Goal: Information Seeking & Learning: Learn about a topic

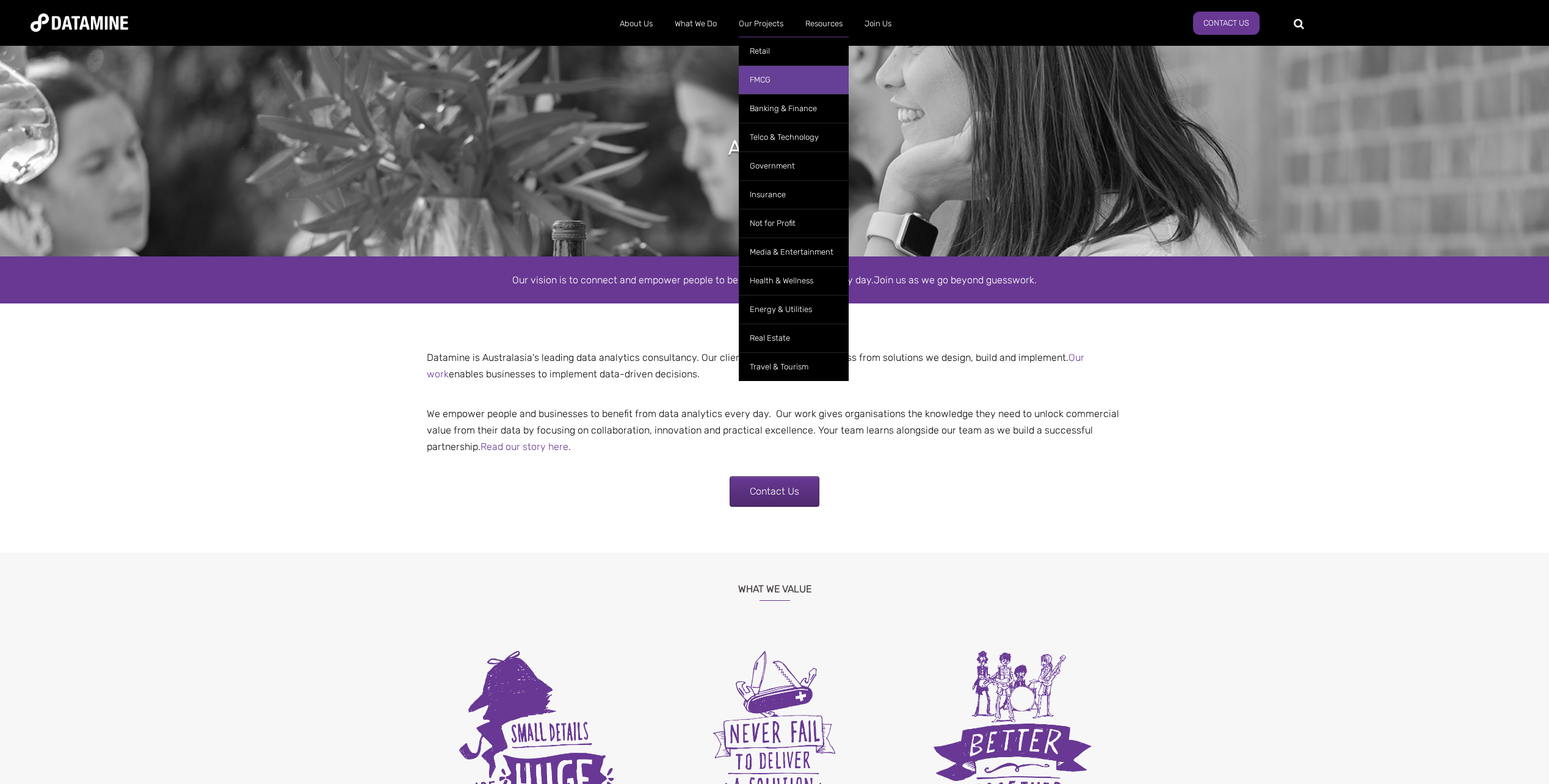
click at [768, 81] on link "FMCG" at bounding box center [794, 79] width 110 height 29
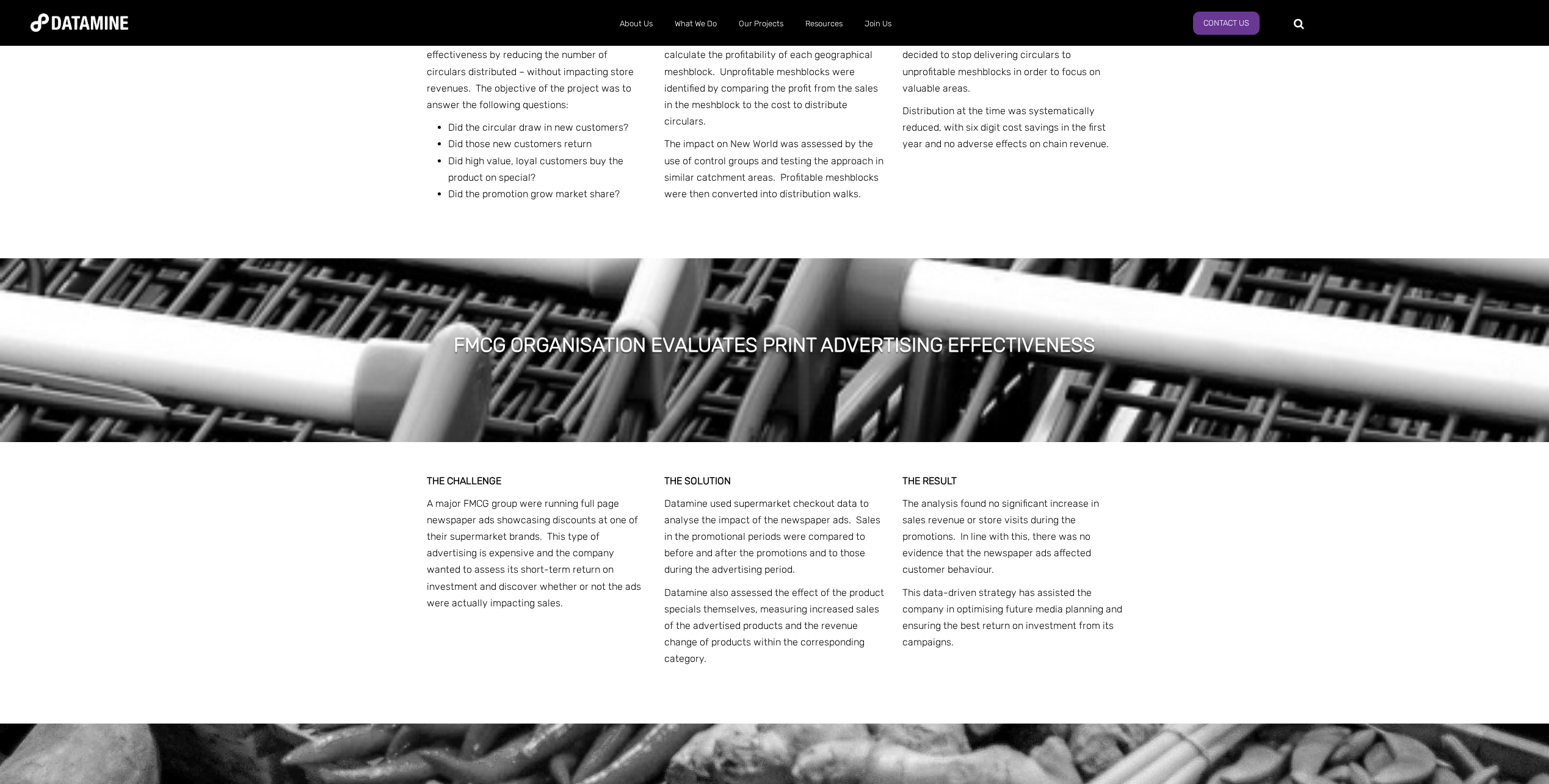
scroll to position [1282, 0]
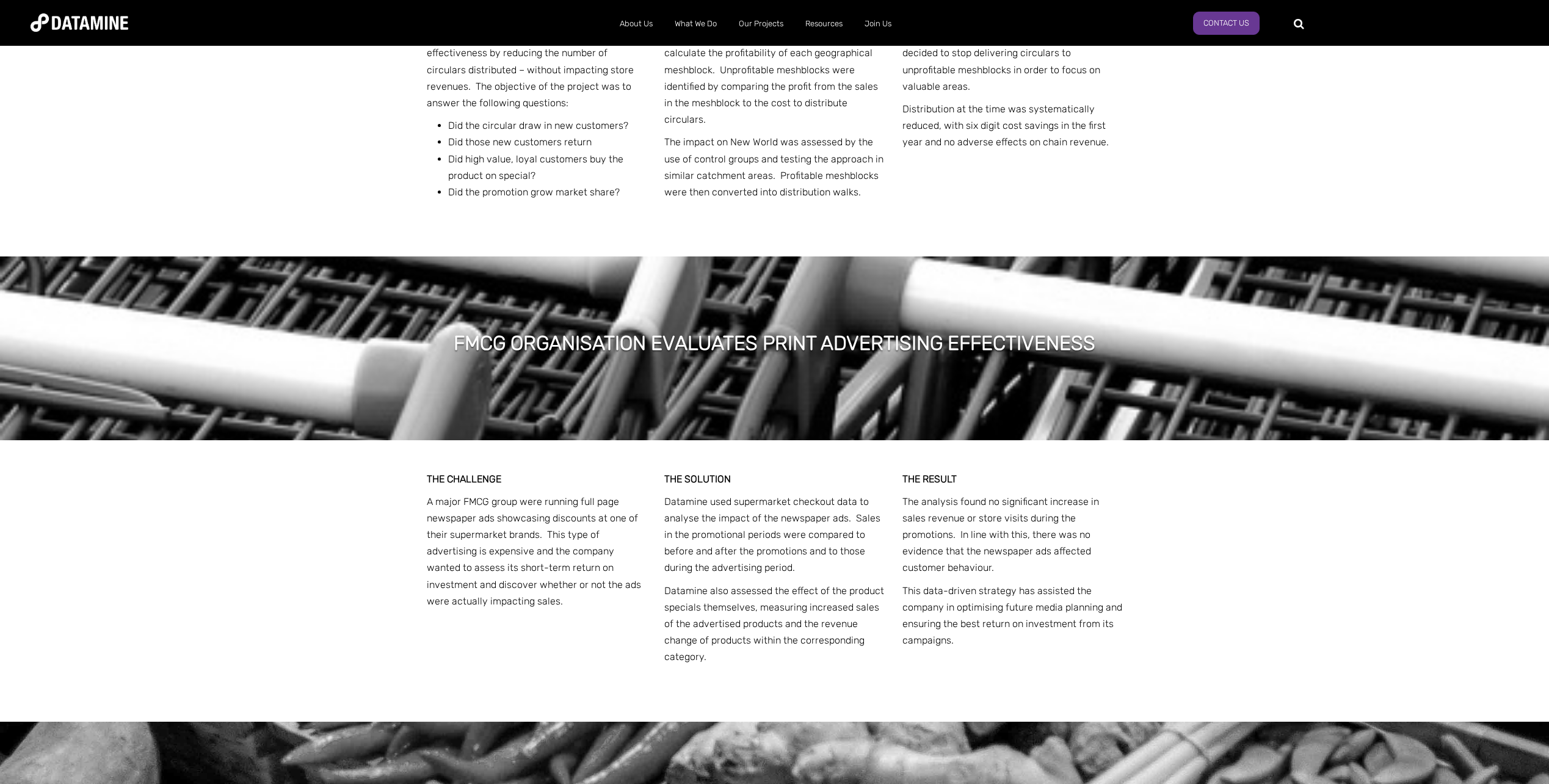
drag, startPoint x: 1159, startPoint y: 497, endPoint x: 1070, endPoint y: 688, distance: 210.7
click at [1065, 686] on div "FMCG ORGANISATION UNDERGOES CUSTOMER PROFITABILITY ANALYSIS" at bounding box center [774, 792] width 1549 height 226
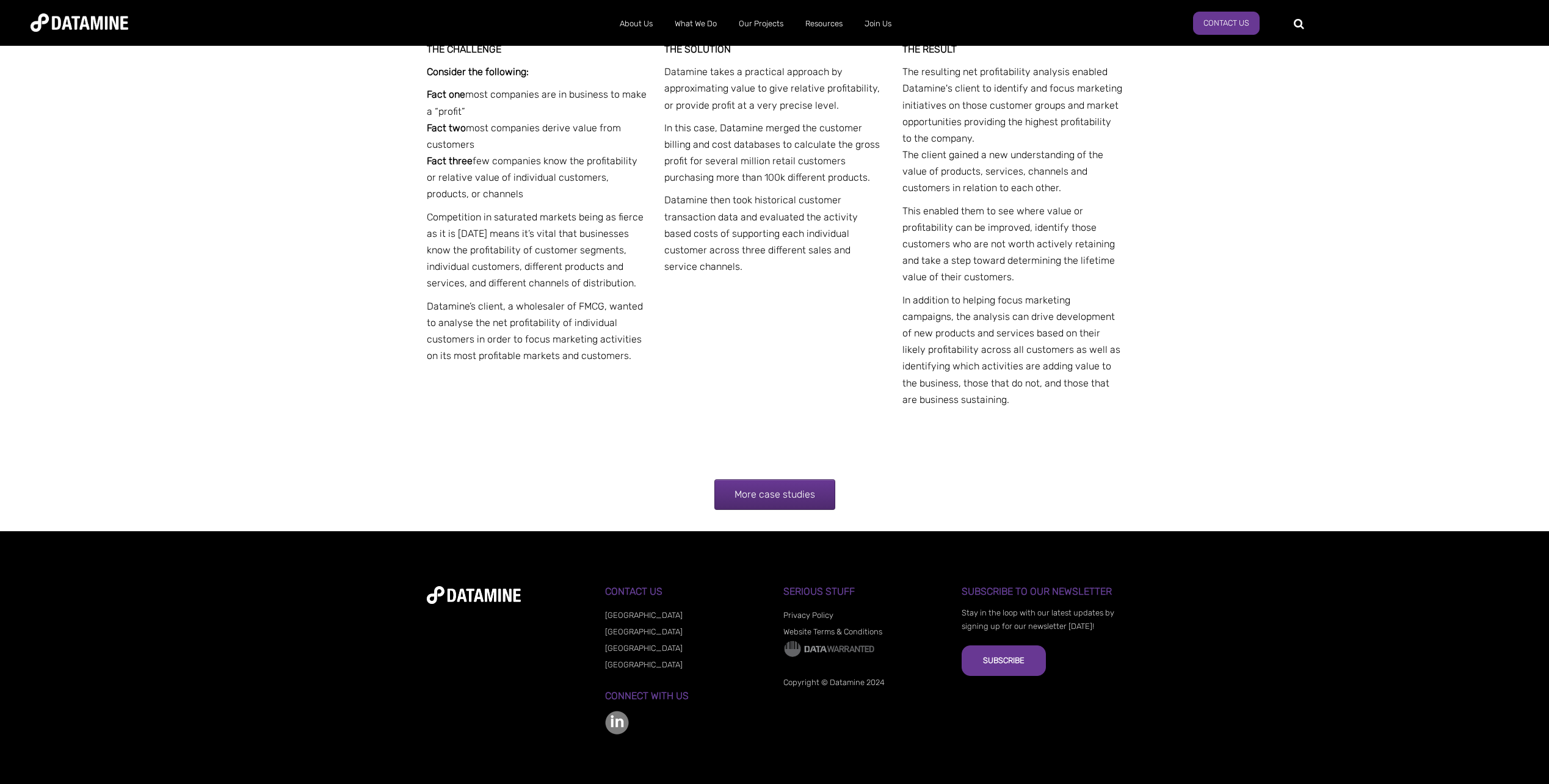
scroll to position [2183, 0]
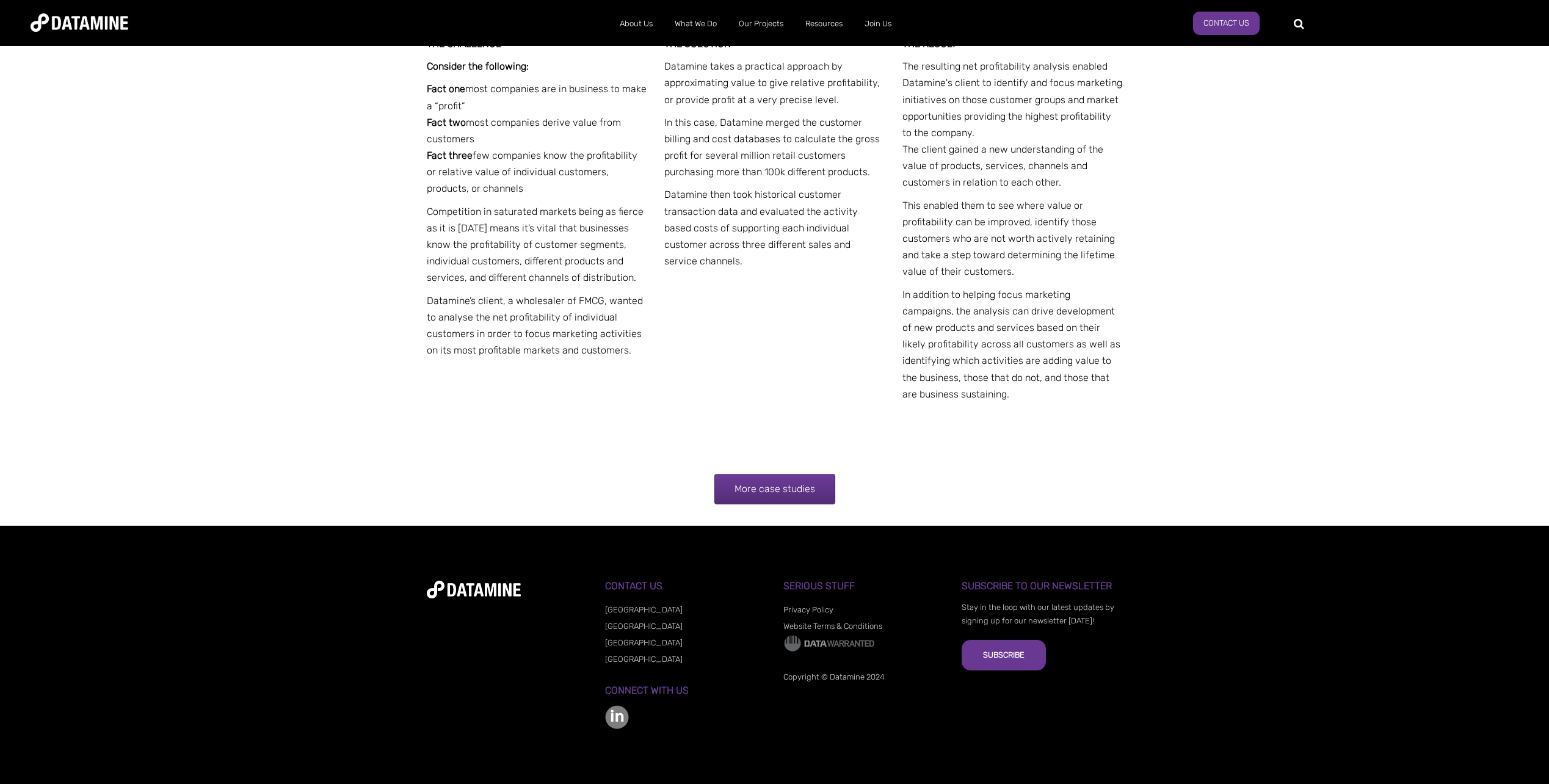
click at [773, 493] on link "More case studies" at bounding box center [774, 489] width 121 height 30
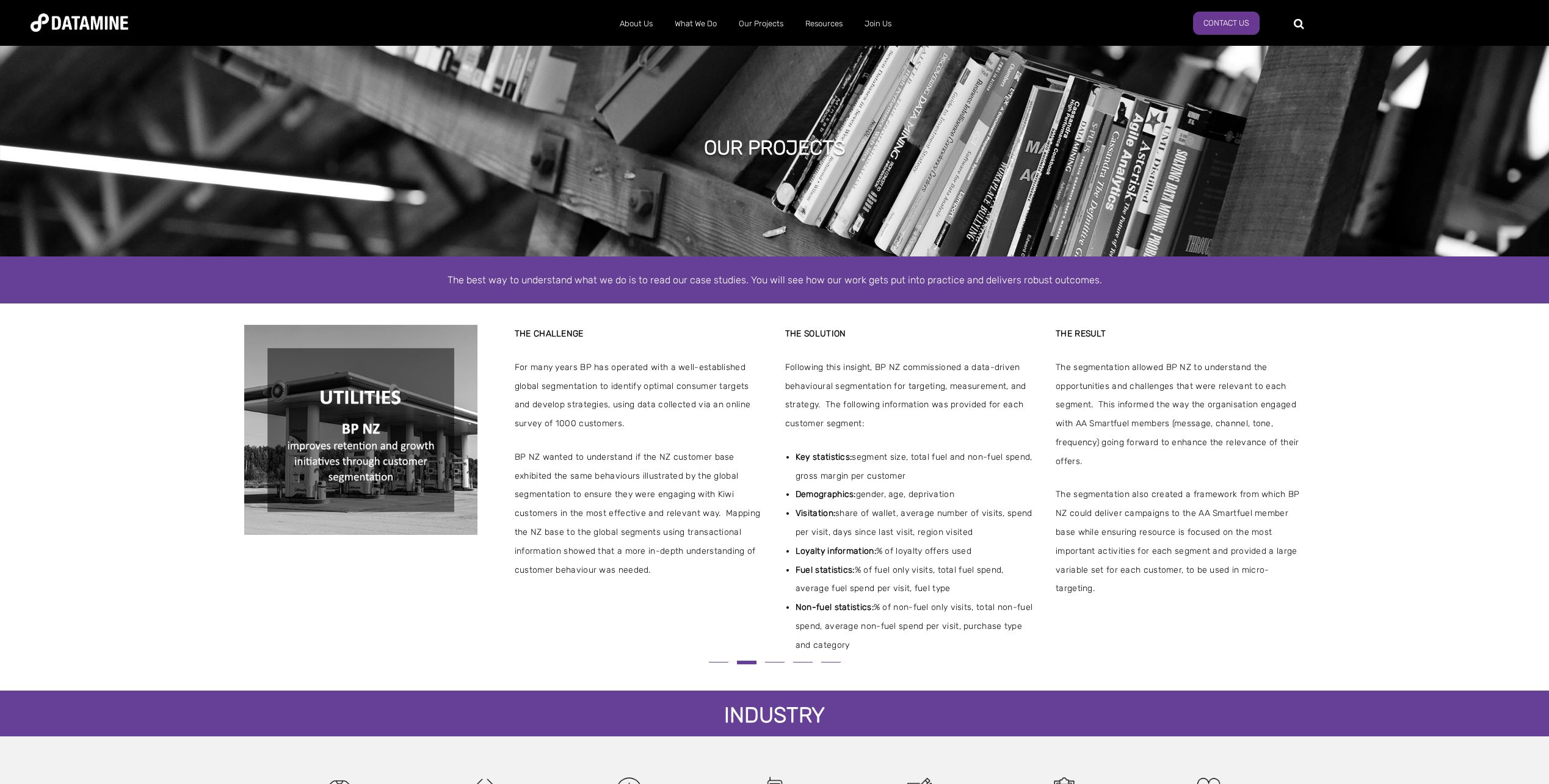
click at [720, 664] on button at bounding box center [719, 662] width 28 height 7
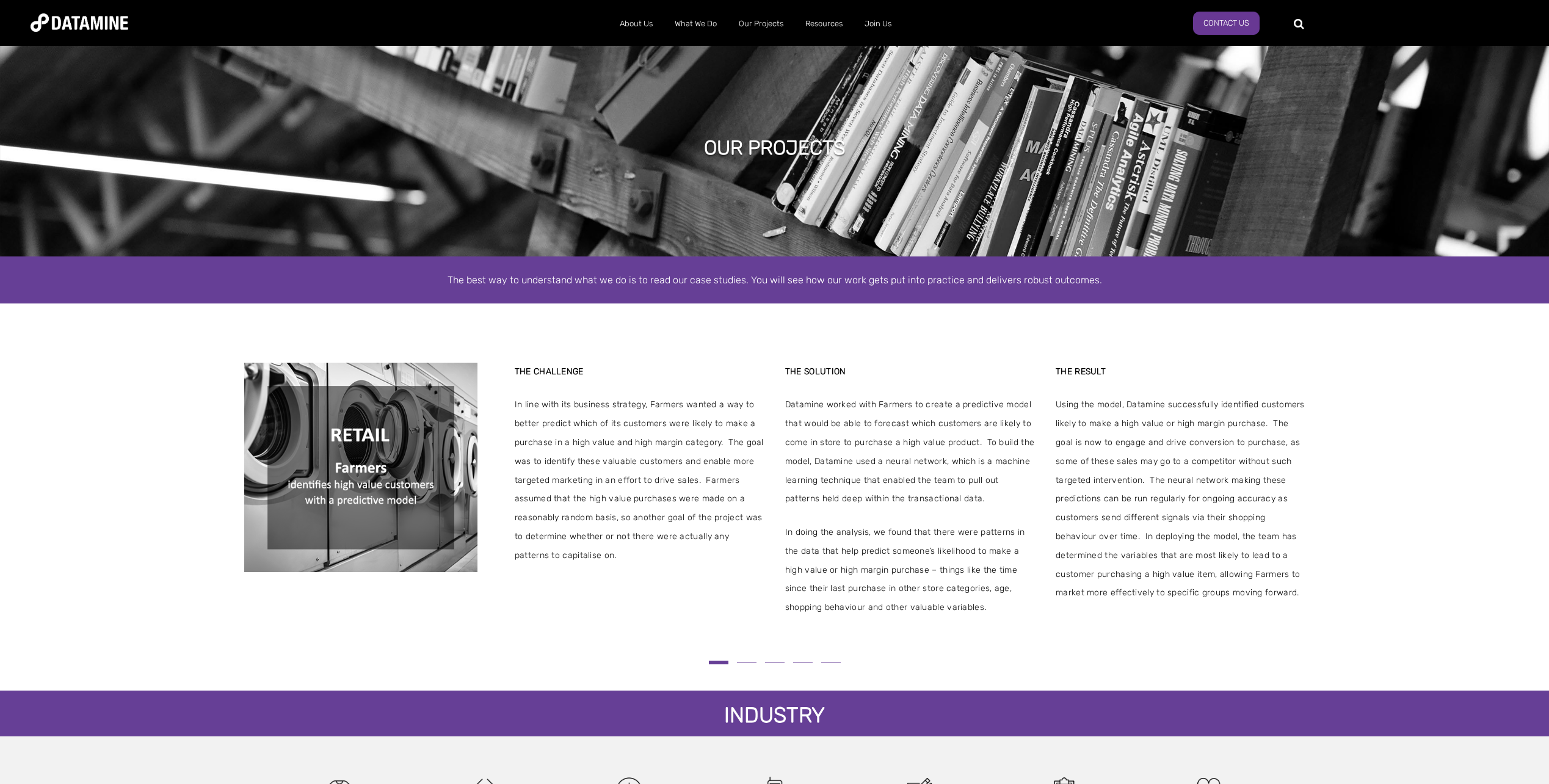
drag, startPoint x: 989, startPoint y: 692, endPoint x: 949, endPoint y: 705, distance: 42.1
click at [949, 705] on div "Industry" at bounding box center [774, 713] width 1549 height 46
click at [746, 662] on span at bounding box center [747, 662] width 20 height 1
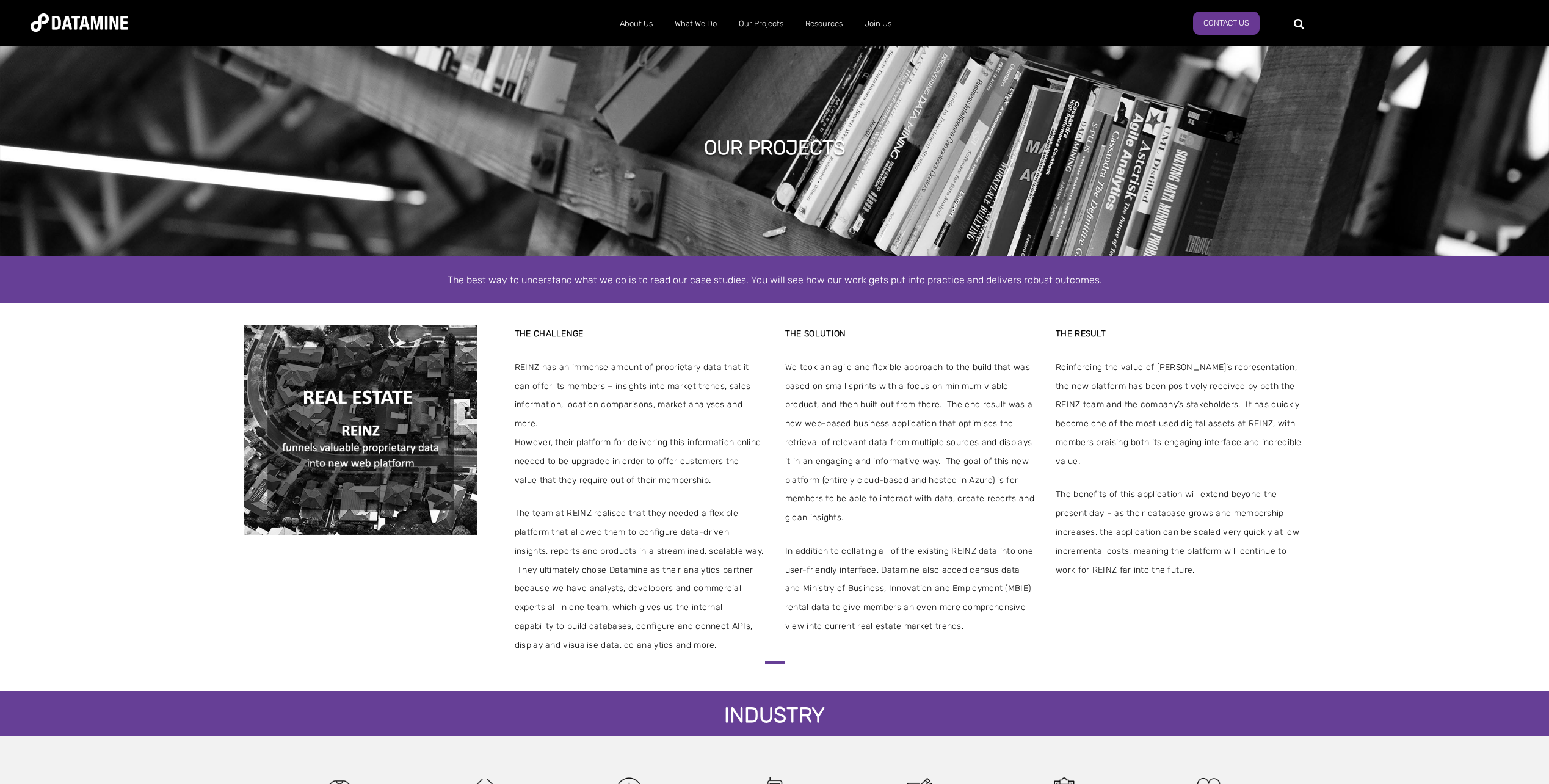
click at [717, 665] on button at bounding box center [719, 662] width 28 height 7
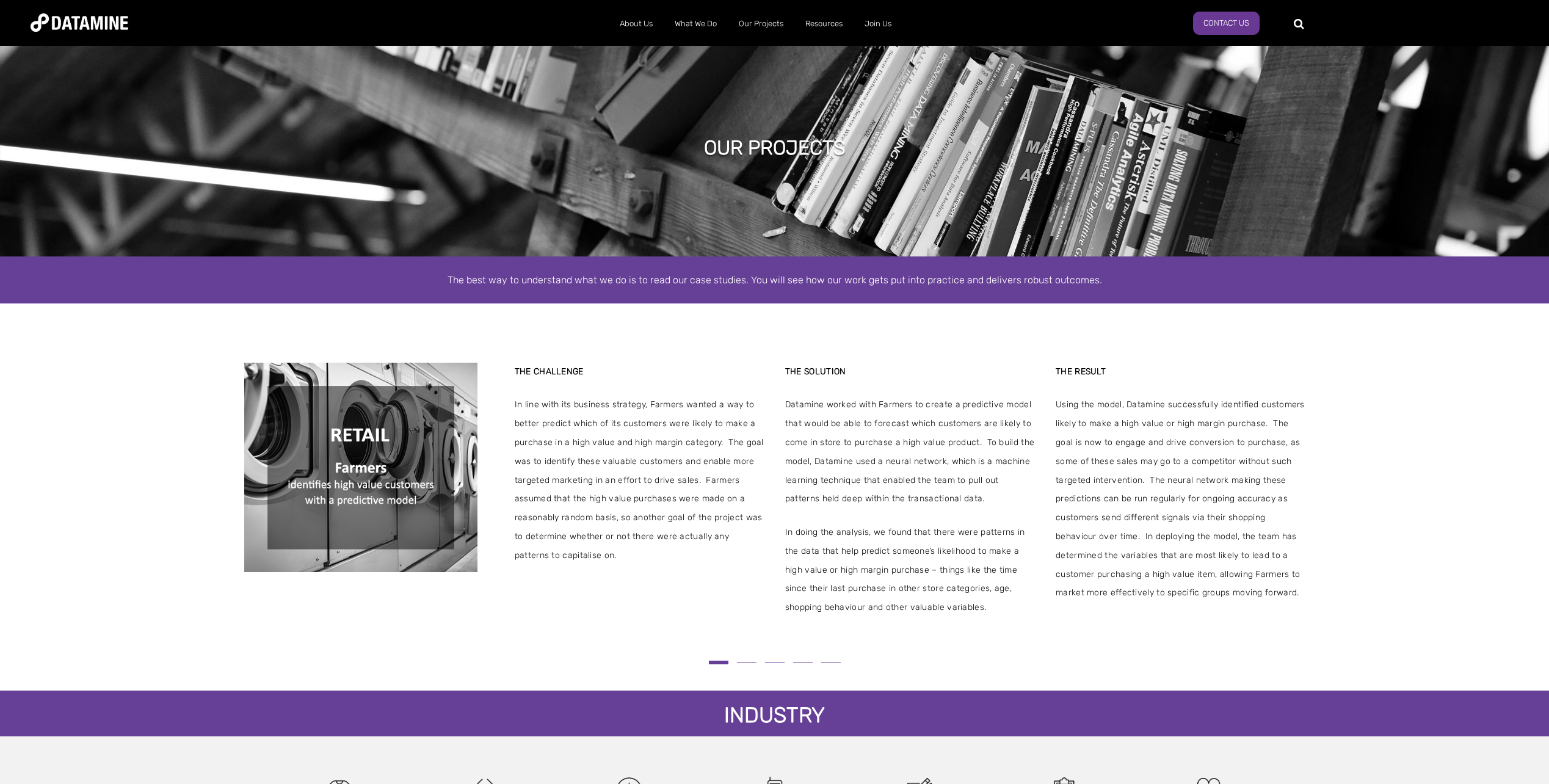
click at [755, 665] on button at bounding box center [747, 662] width 28 height 7
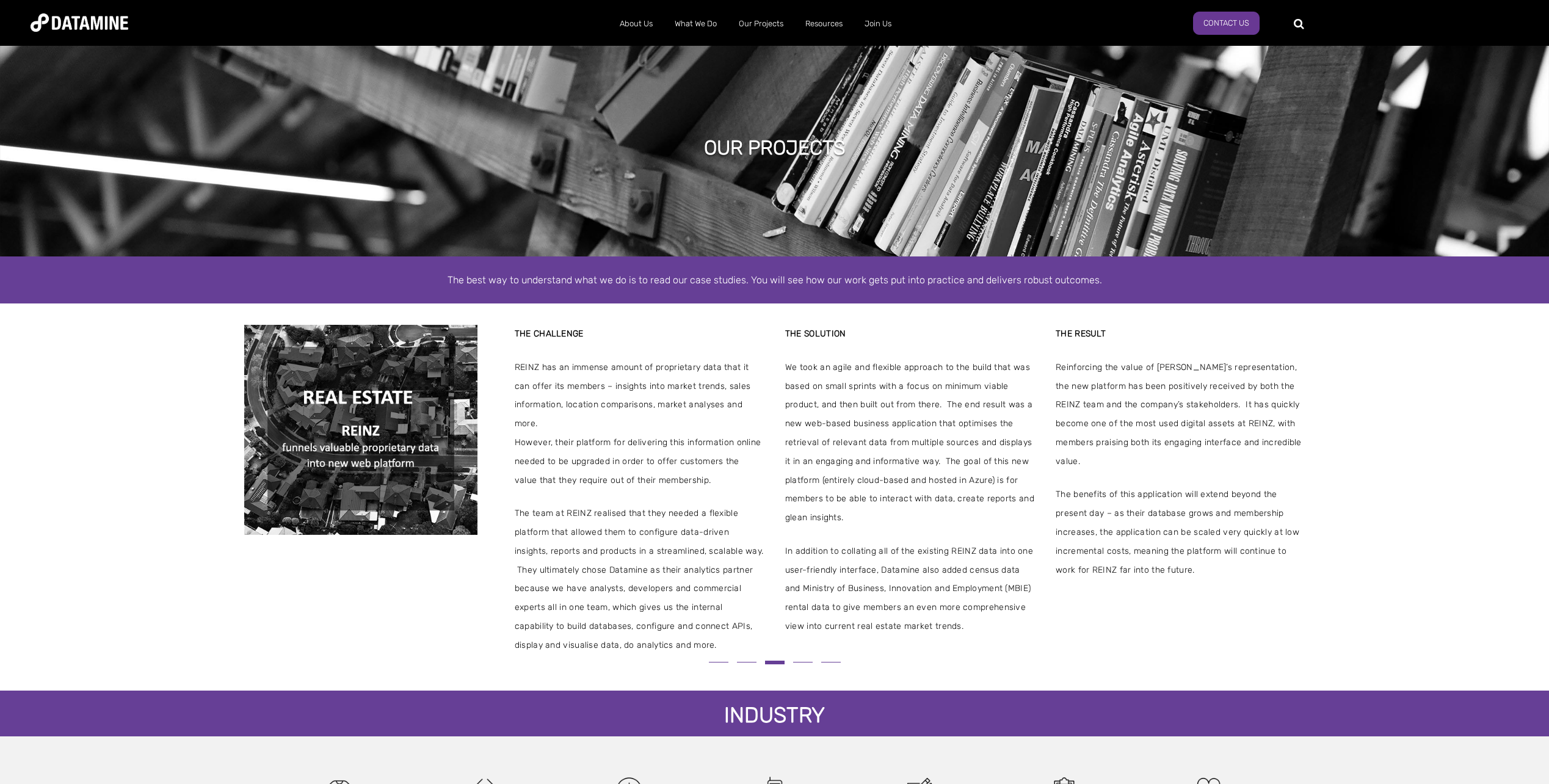
click at [748, 660] on button at bounding box center [747, 662] width 28 height 7
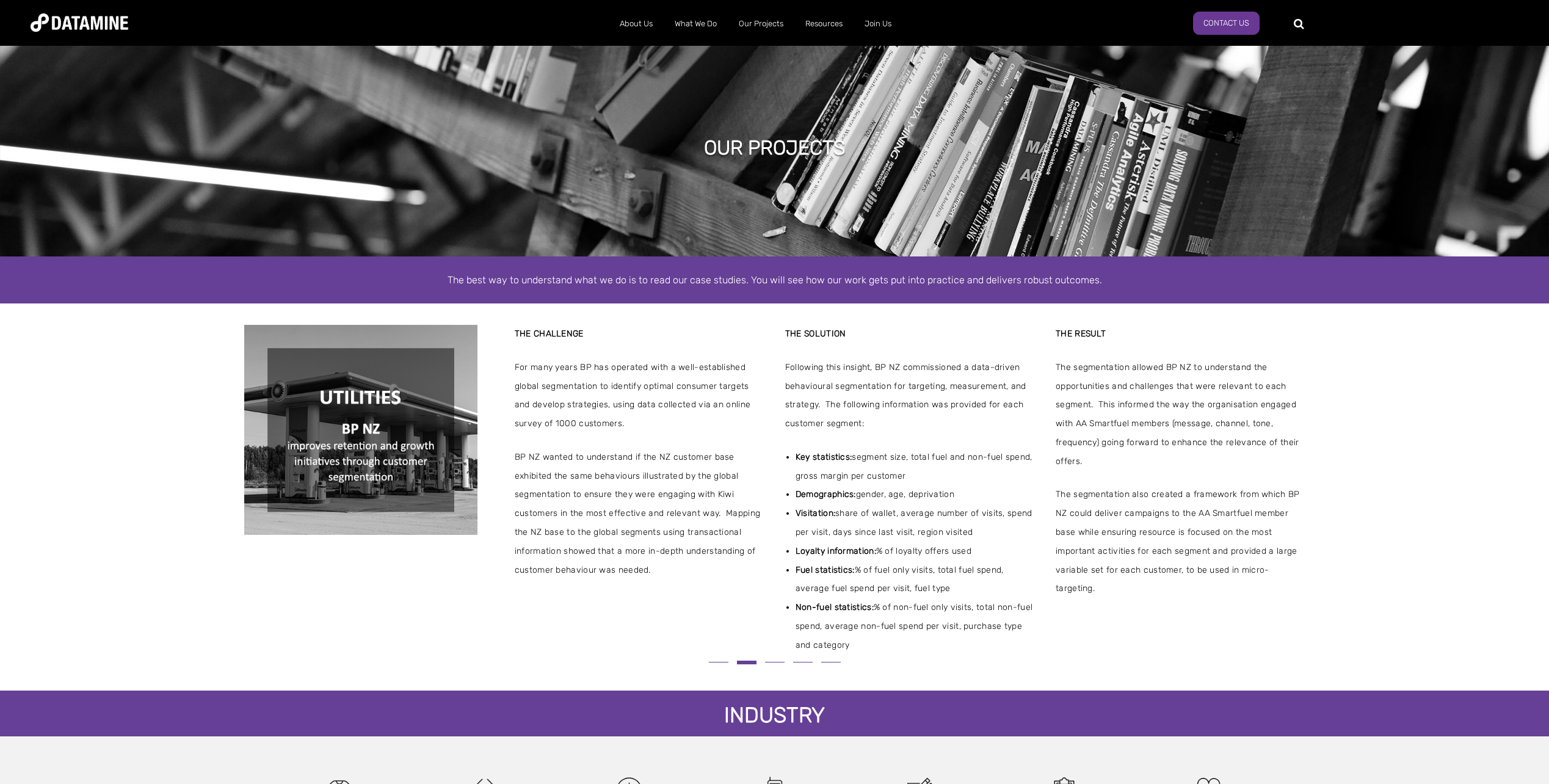
click at [774, 663] on button at bounding box center [774, 662] width 28 height 7
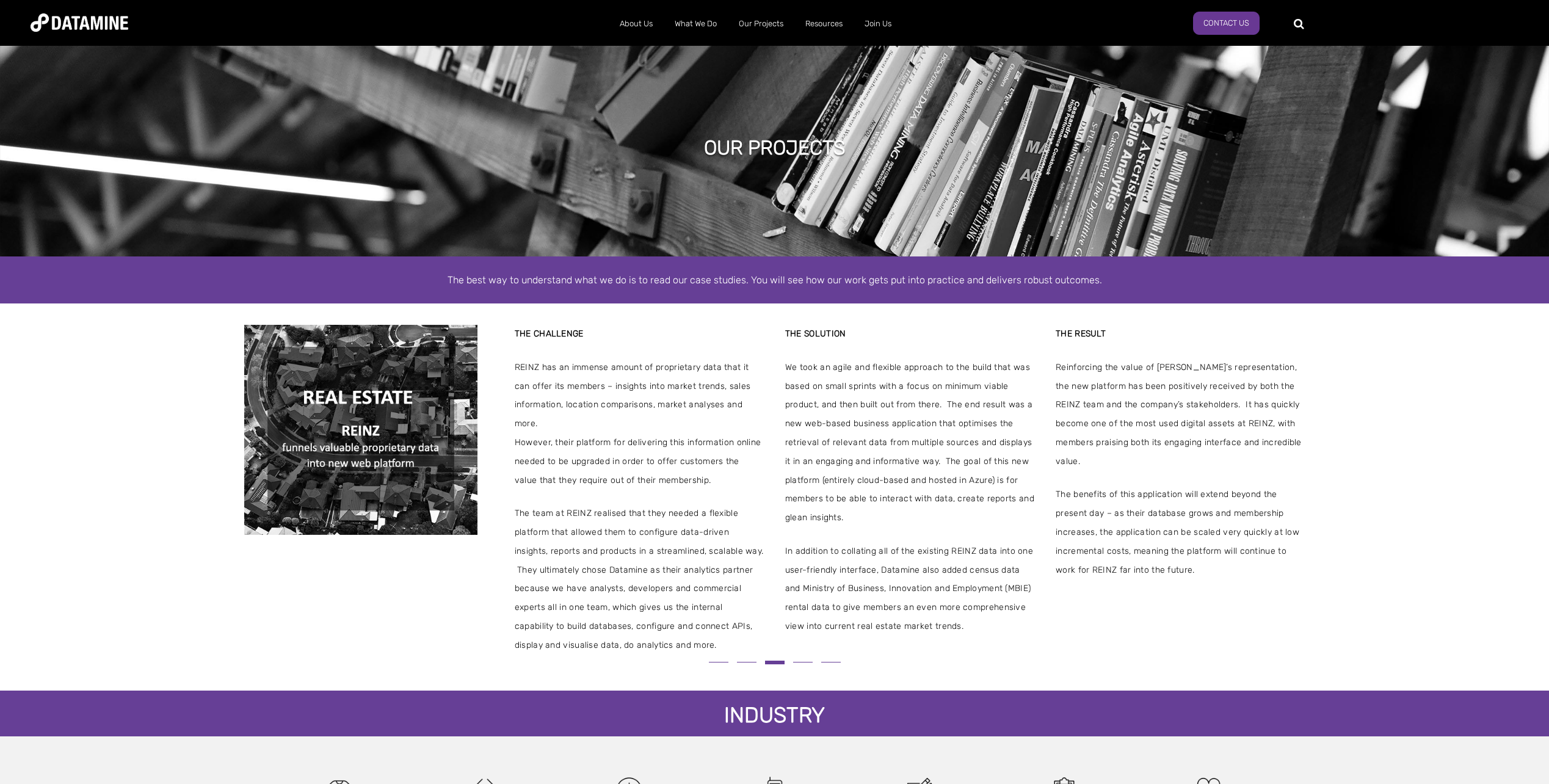
click at [774, 663] on span at bounding box center [774, 662] width 20 height 3
click at [805, 664] on button at bounding box center [803, 662] width 28 height 7
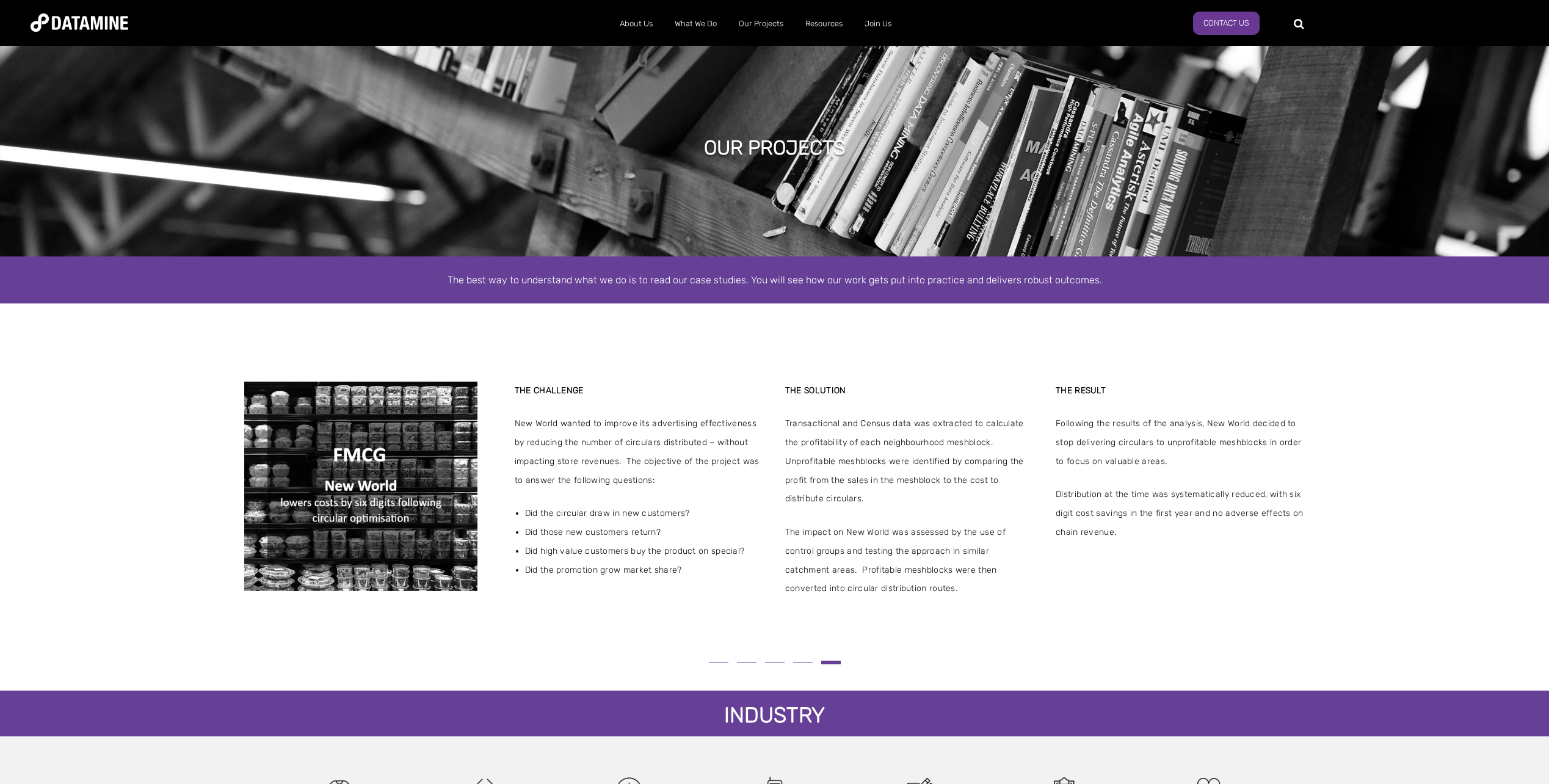
click at [828, 662] on span at bounding box center [831, 662] width 20 height 3
